Goal: Information Seeking & Learning: Learn about a topic

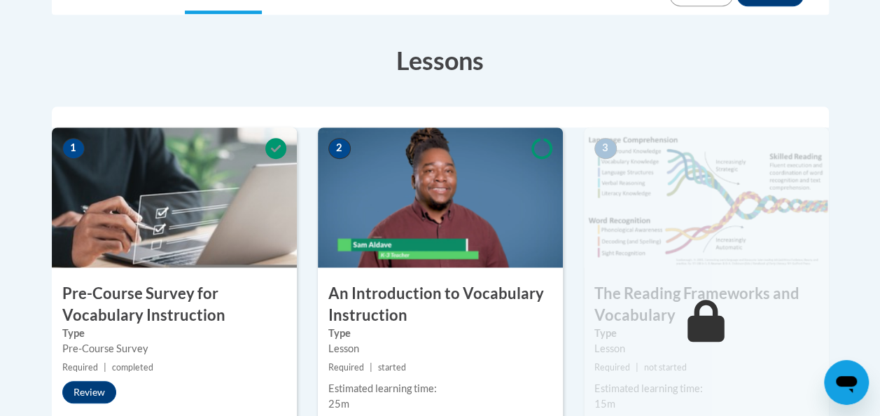
click at [407, 192] on img at bounding box center [440, 197] width 245 height 140
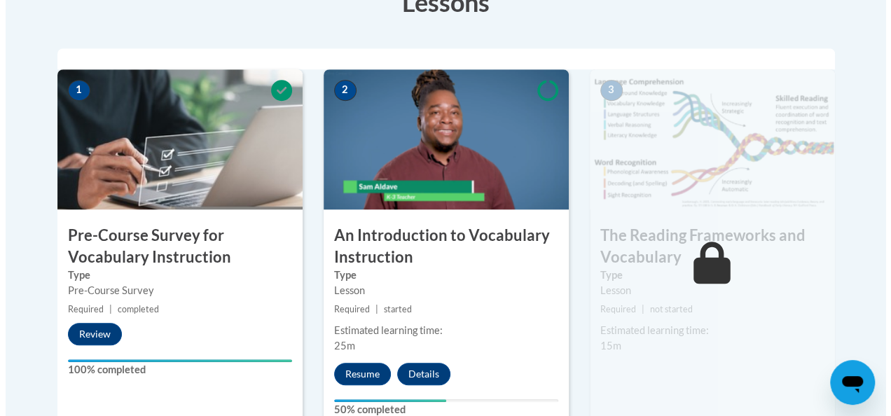
scroll to position [504, 0]
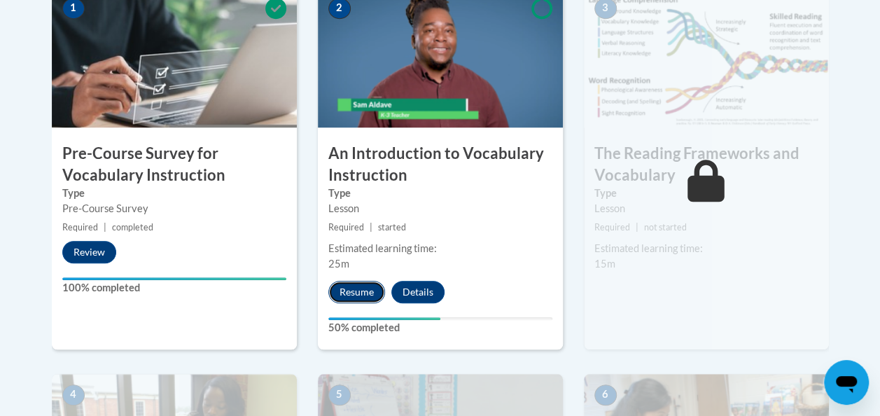
click at [363, 291] on button "Resume" at bounding box center [356, 292] width 57 height 22
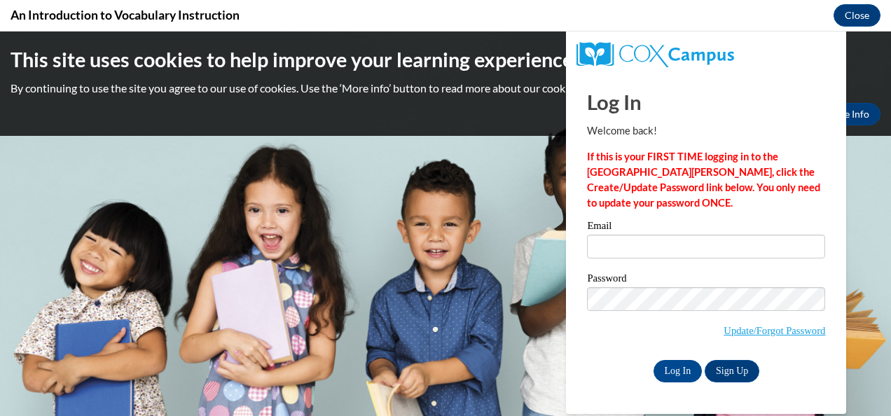
type input "rwilker3@depaul.edu"
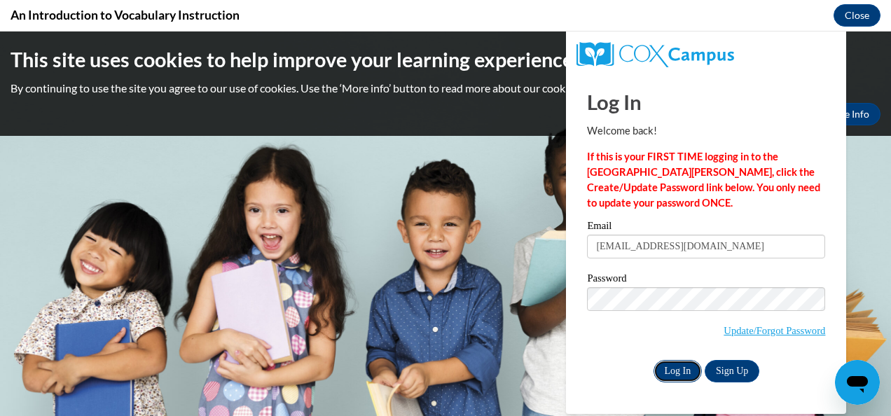
click at [682, 370] on input "Log In" at bounding box center [677, 371] width 49 height 22
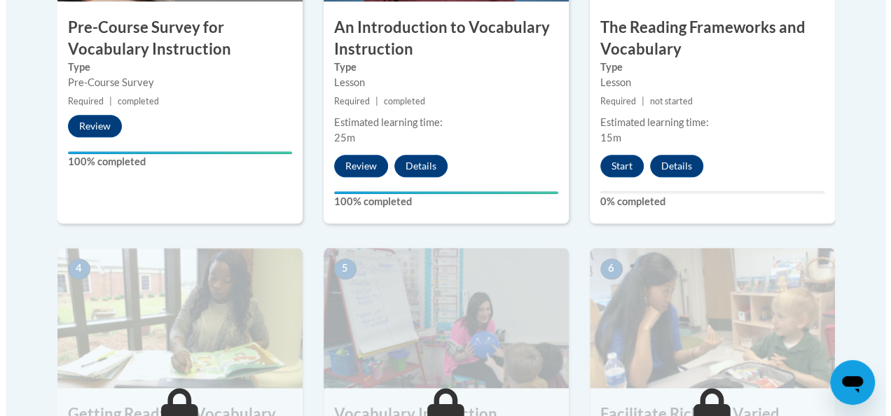
scroll to position [560, 0]
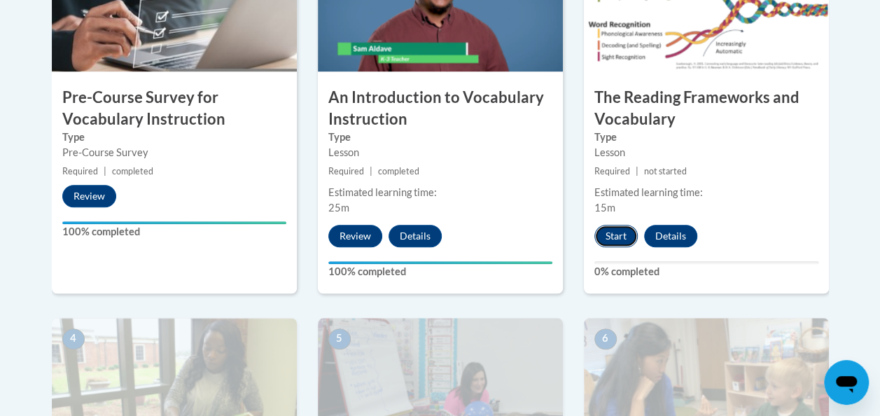
click at [611, 230] on button "Start" at bounding box center [615, 236] width 43 height 22
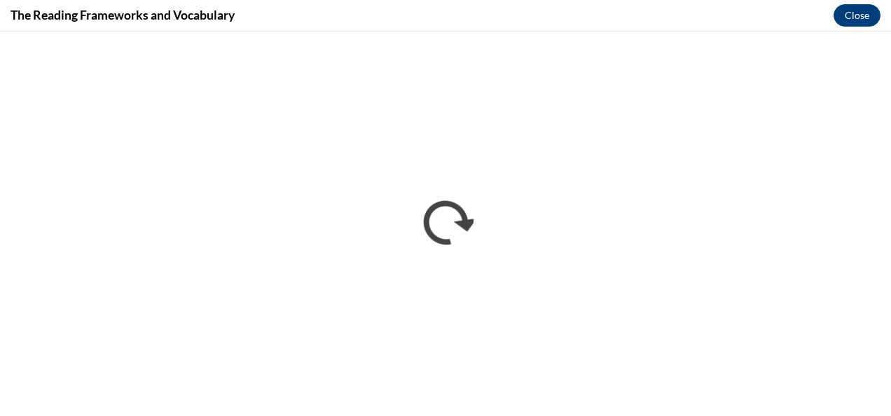
scroll to position [0, 0]
